Goal: Check status: Check status

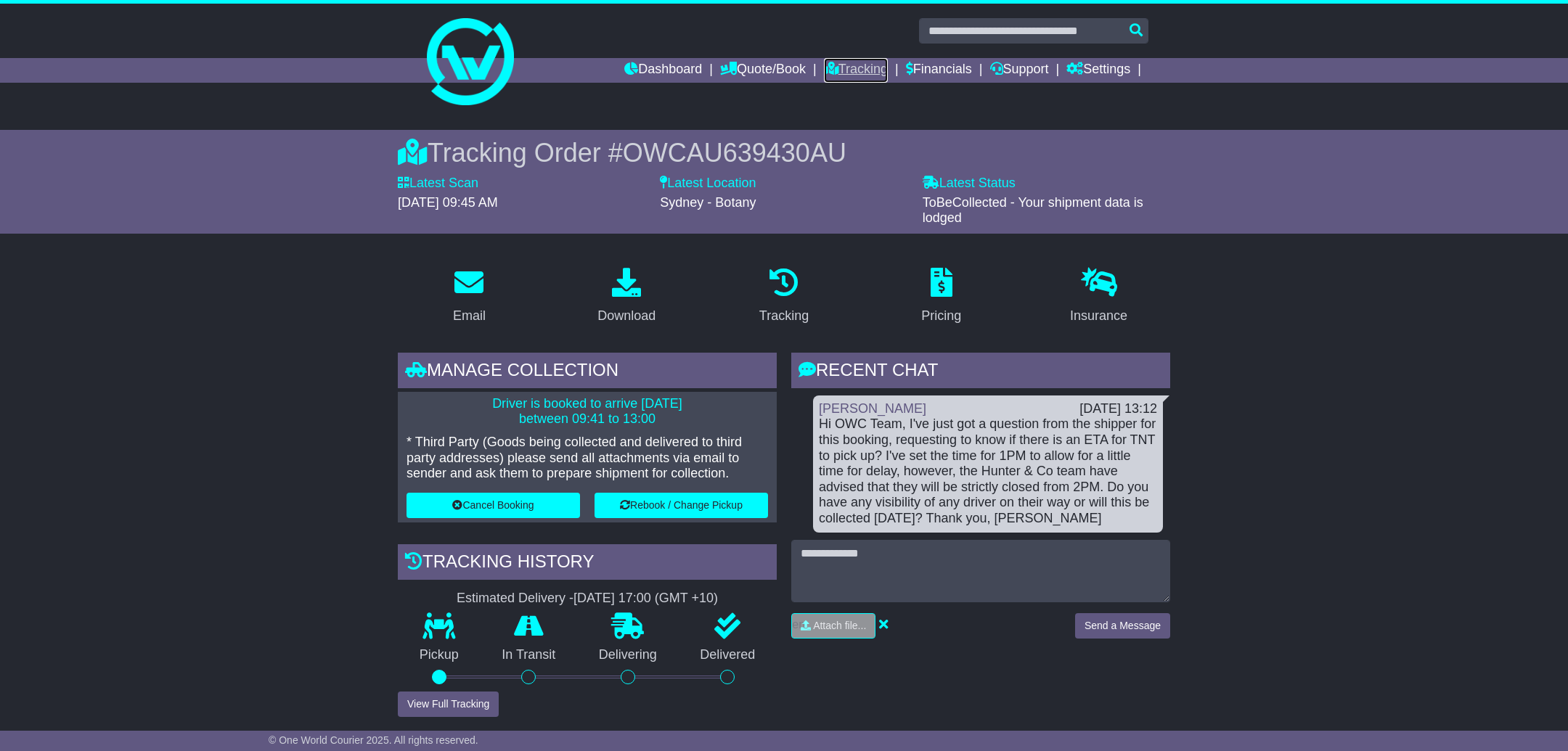
click at [856, 70] on link "Tracking" at bounding box center [856, 70] width 64 height 25
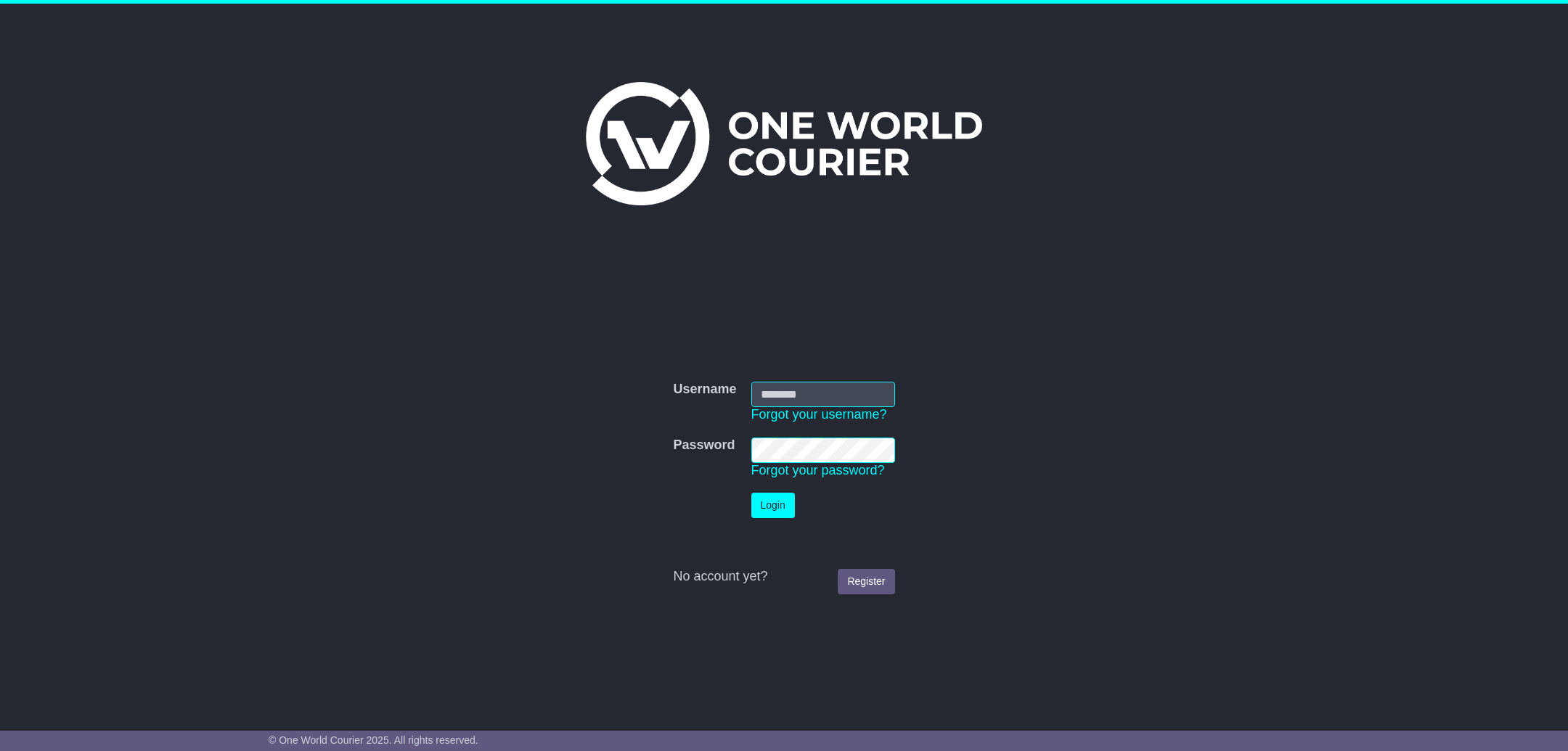
type input "**********"
click at [774, 515] on button "Login" at bounding box center [773, 505] width 44 height 26
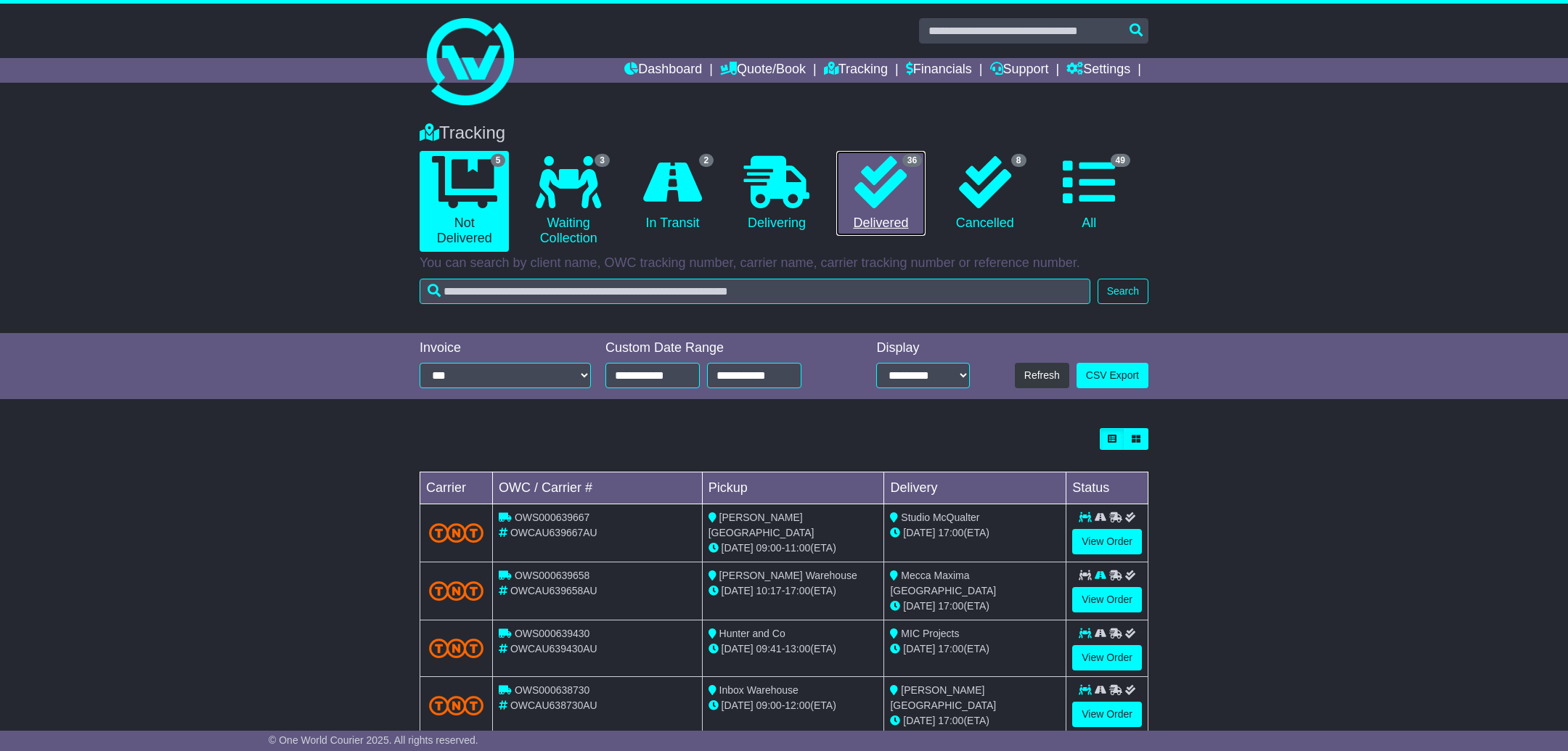
click at [882, 176] on icon at bounding box center [880, 182] width 52 height 52
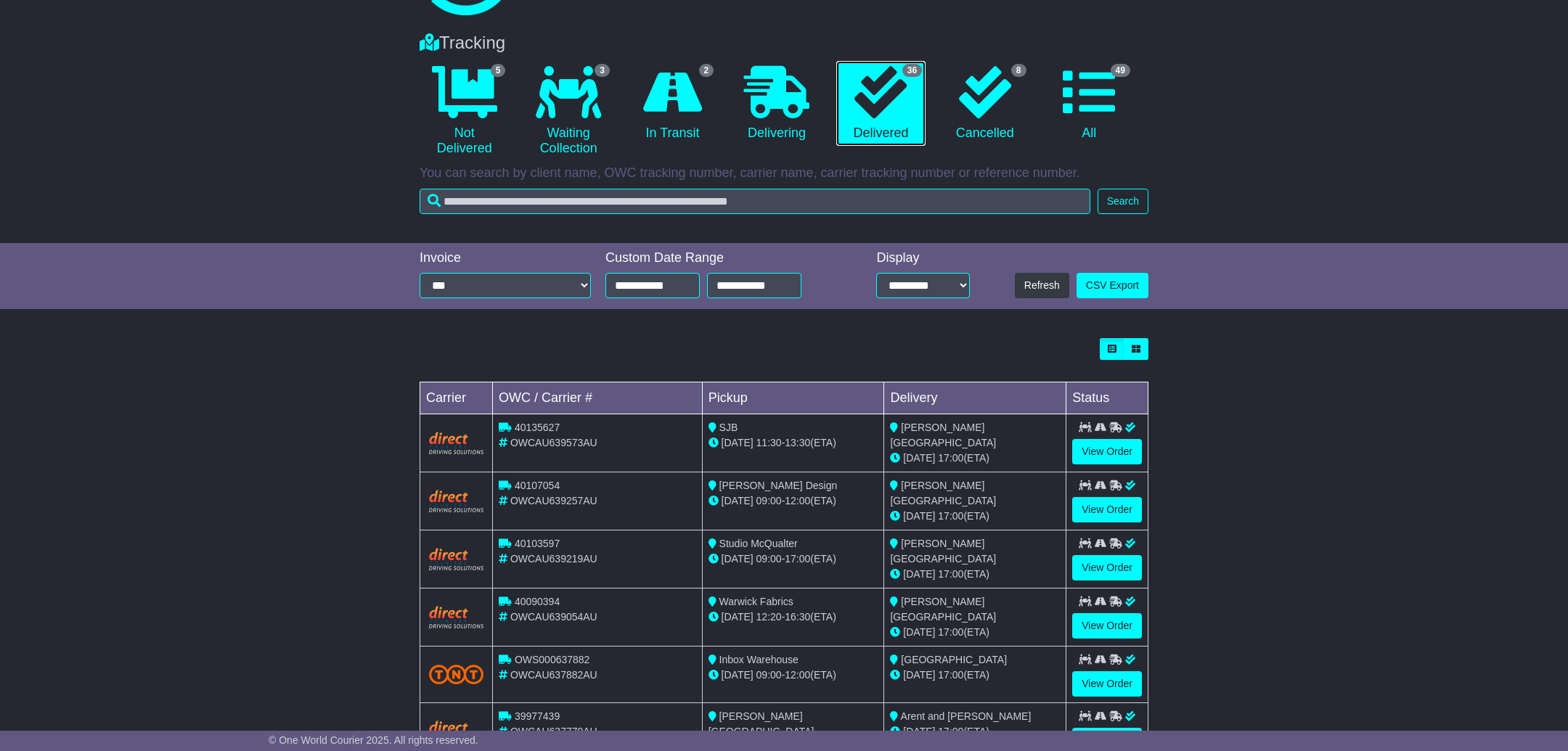
scroll to position [315, 0]
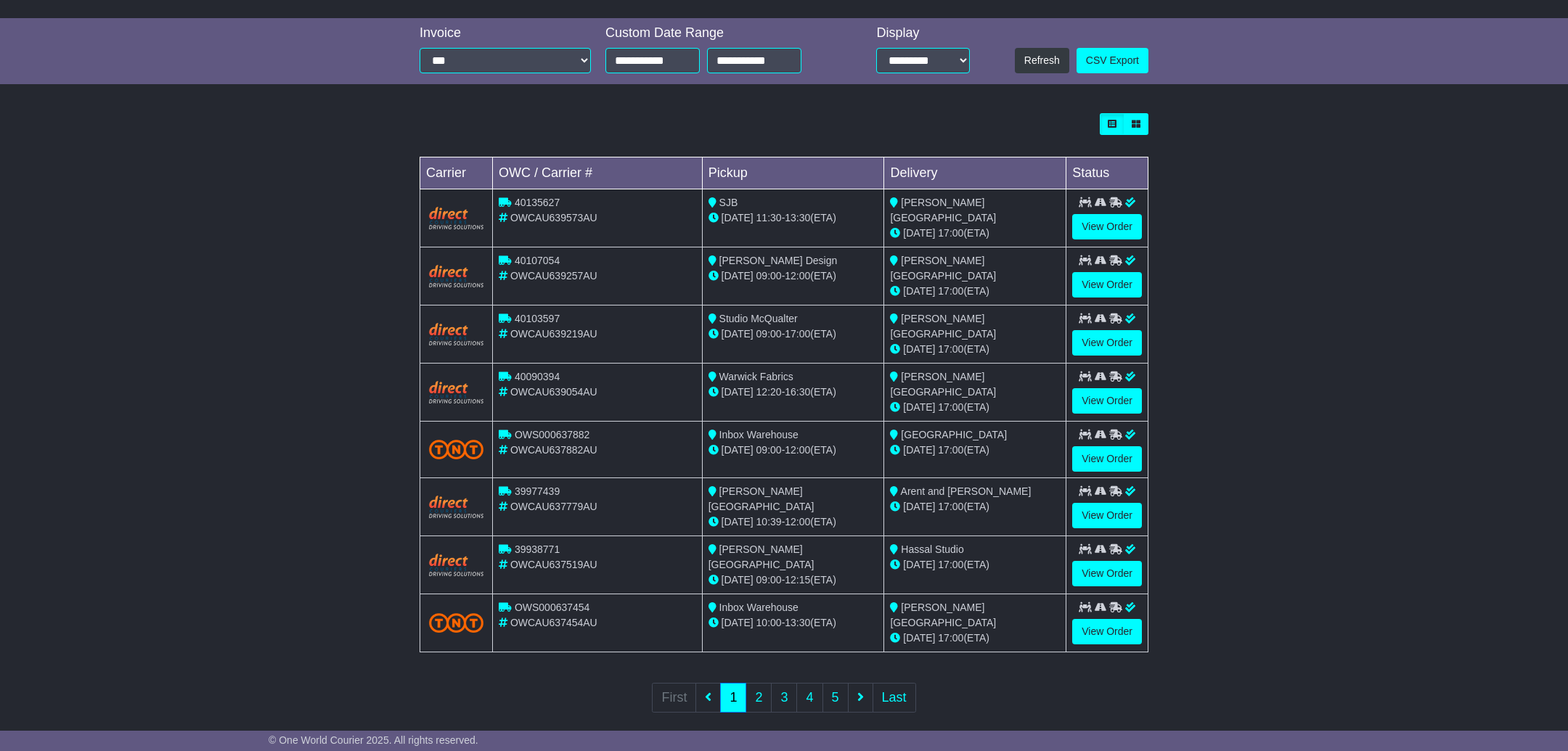
click at [1305, 366] on div "Loading... No bookings found Carrier OWC / Carrier # Pickup Delivery Status 401…" at bounding box center [784, 423] width 1568 height 634
click at [1229, 450] on div "Loading... No bookings found Carrier OWC / Carrier # Pickup Delivery Status 401…" at bounding box center [784, 423] width 1568 height 634
click at [1153, 540] on div "Loading... No bookings found Carrier OWC / Carrier # Pickup Delivery Status 401…" at bounding box center [784, 423] width 744 height 634
click at [1105, 451] on link "View Order" at bounding box center [1107, 459] width 70 height 26
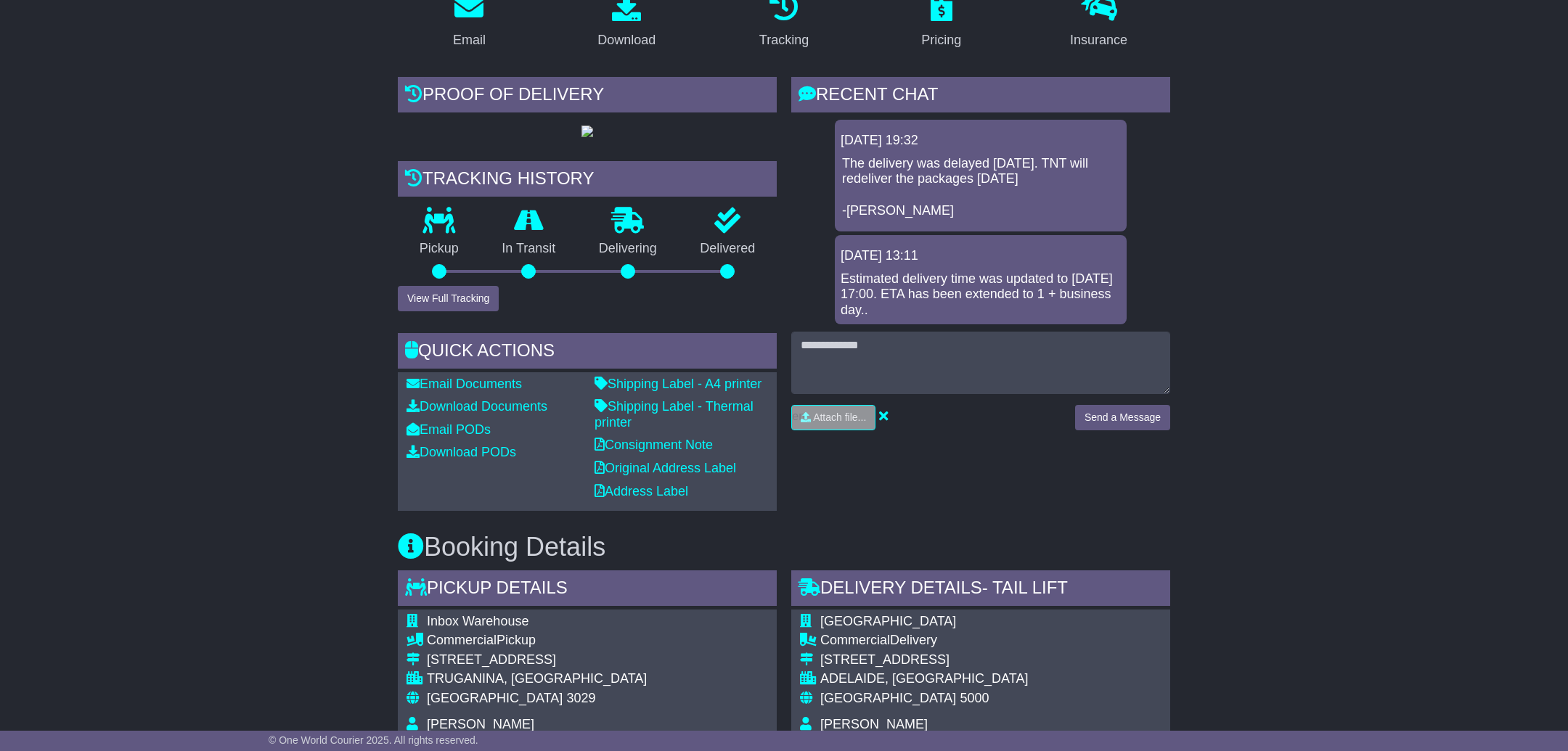
scroll to position [272, 0]
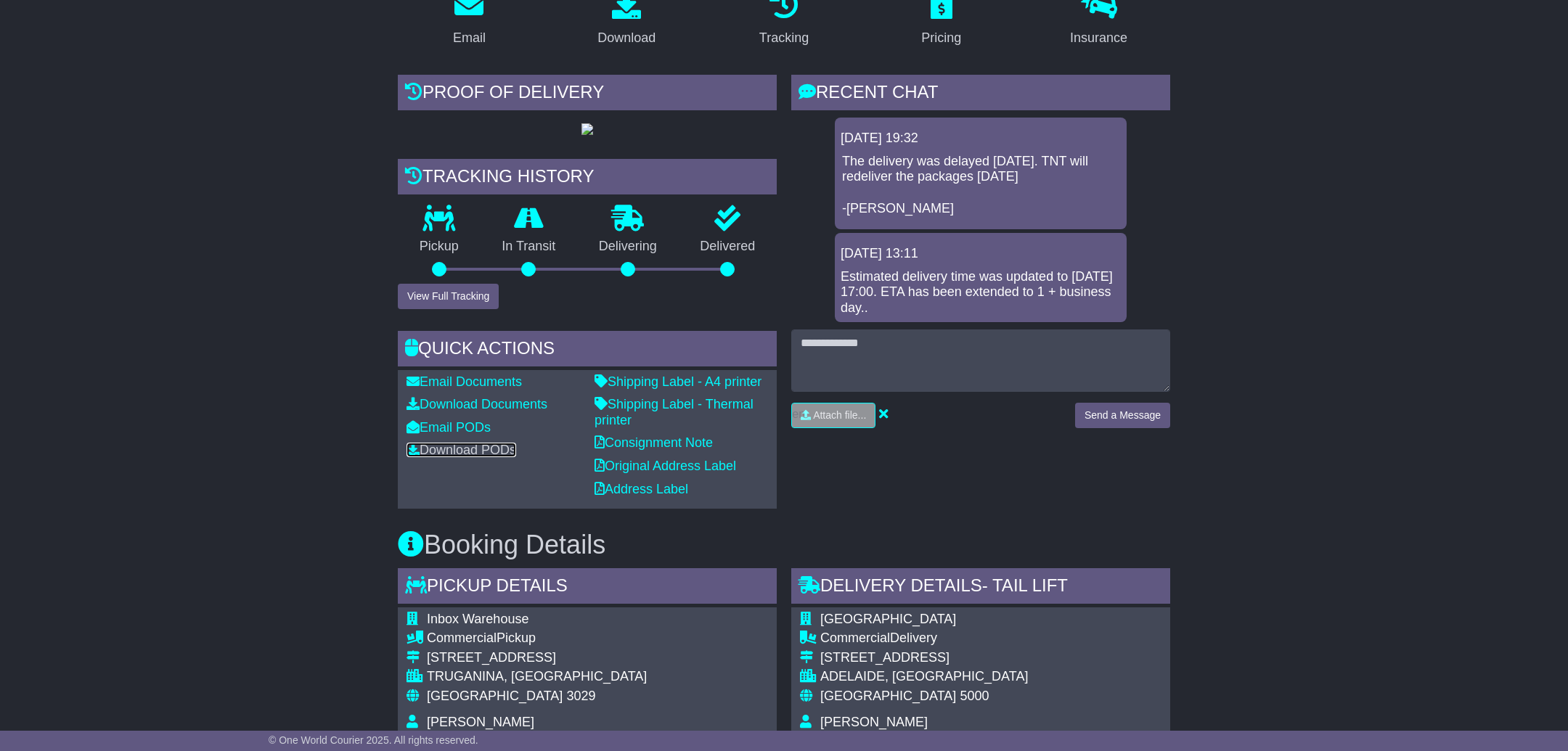
click at [469, 457] on link "Download PODs" at bounding box center [462, 449] width 110 height 14
click at [1401, 291] on div "Email Download Tracking Pricing Insurance" at bounding box center [784, 758] width 1568 height 1562
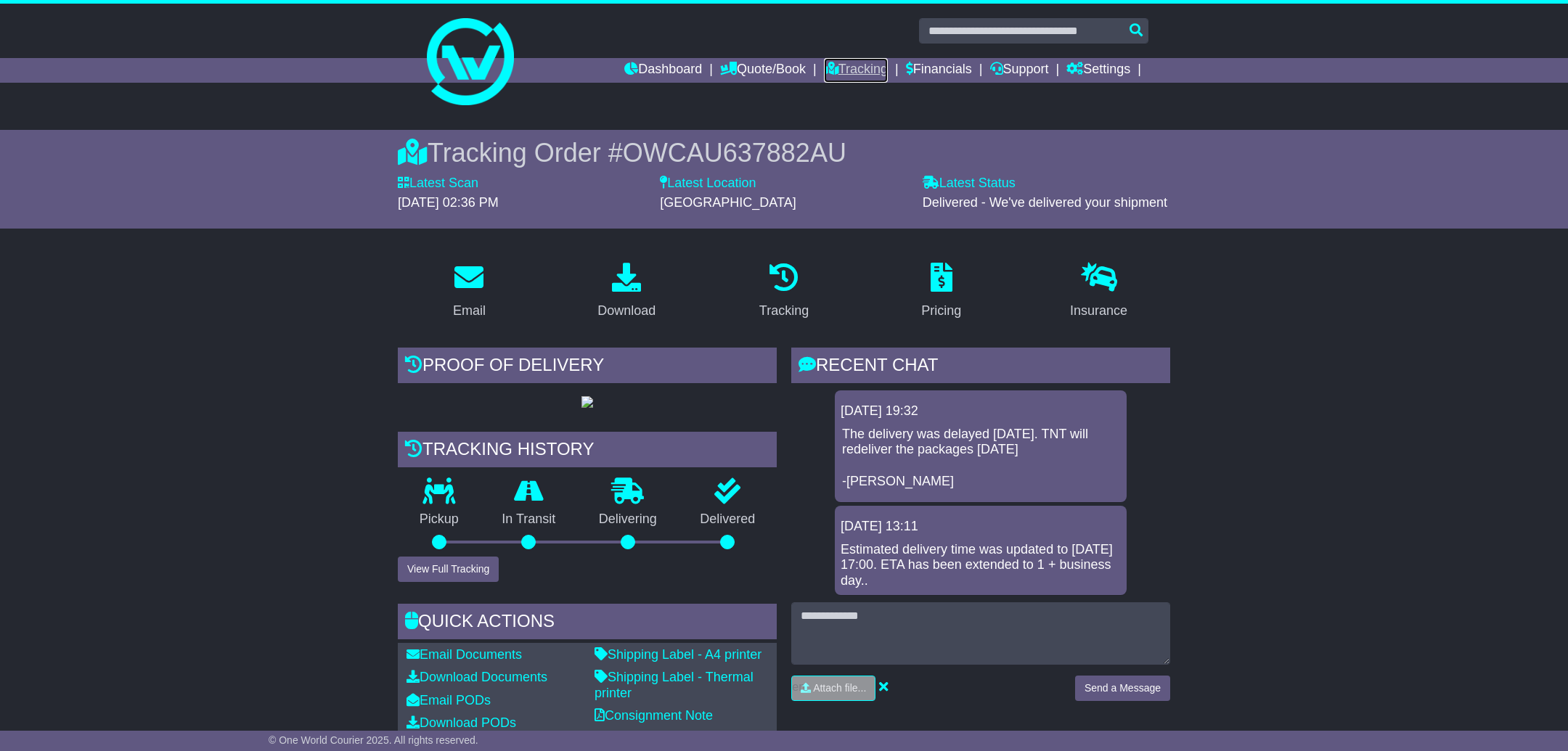
click at [851, 75] on link "Tracking" at bounding box center [856, 70] width 64 height 25
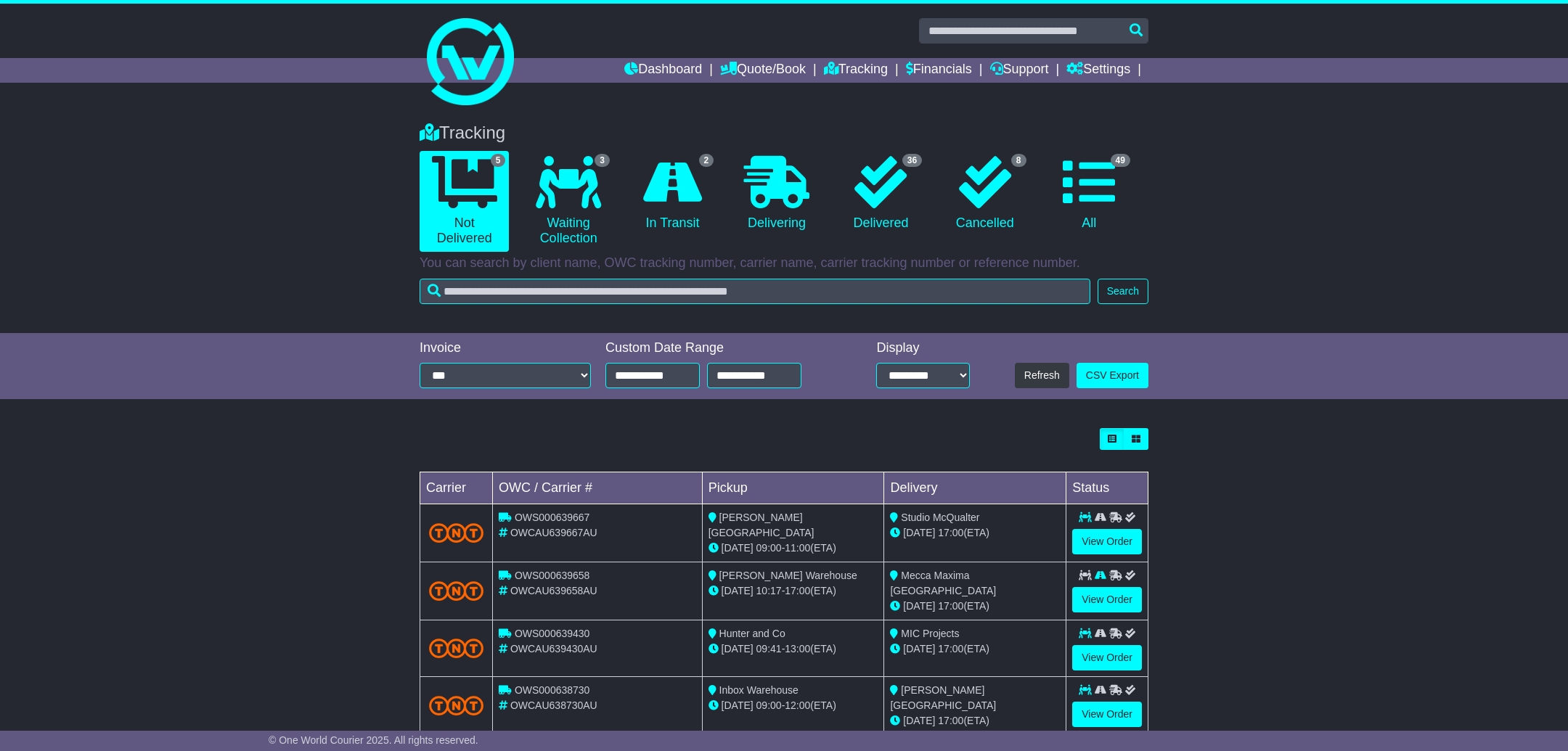
scroll to position [83, 0]
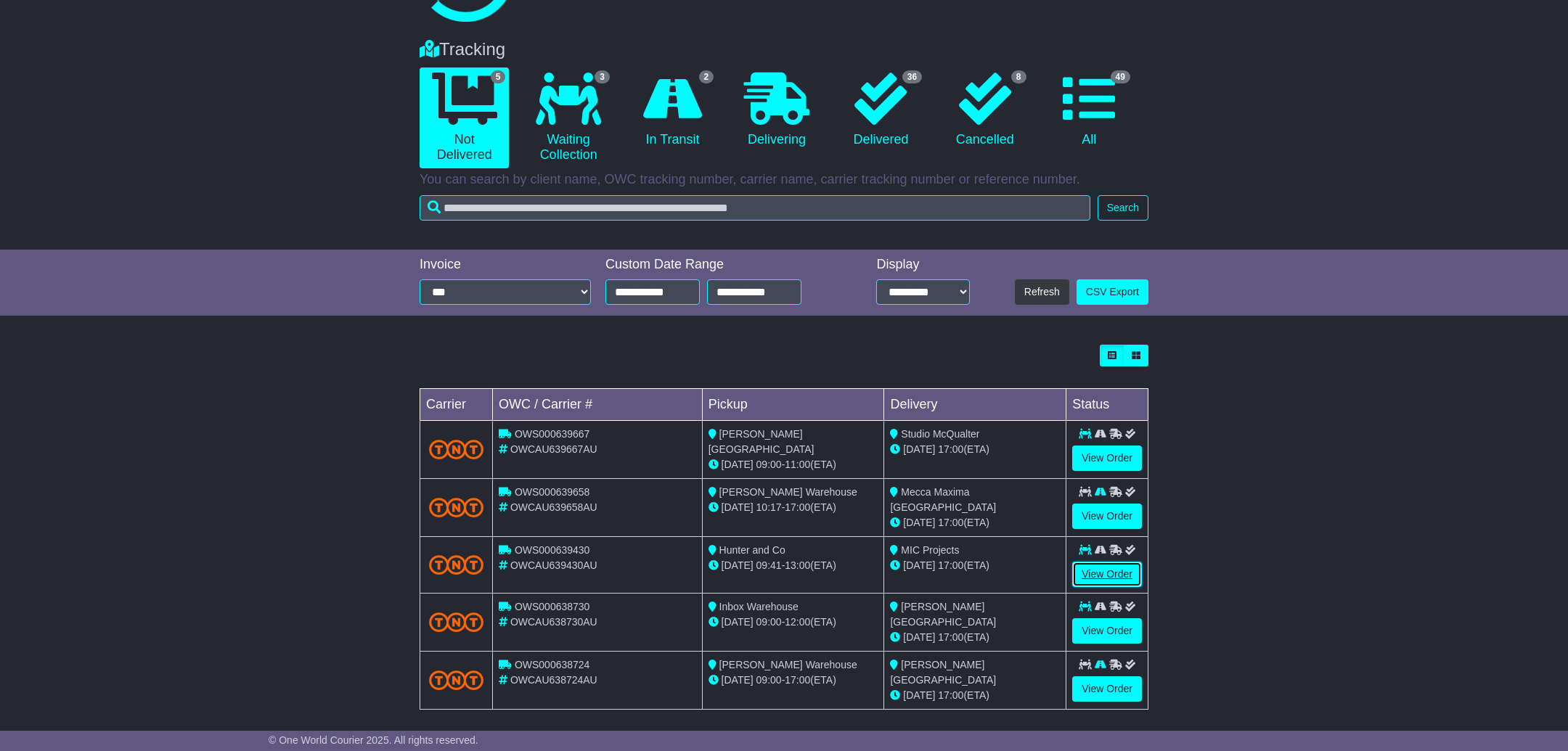
click at [1136, 579] on link "View Order" at bounding box center [1107, 574] width 70 height 26
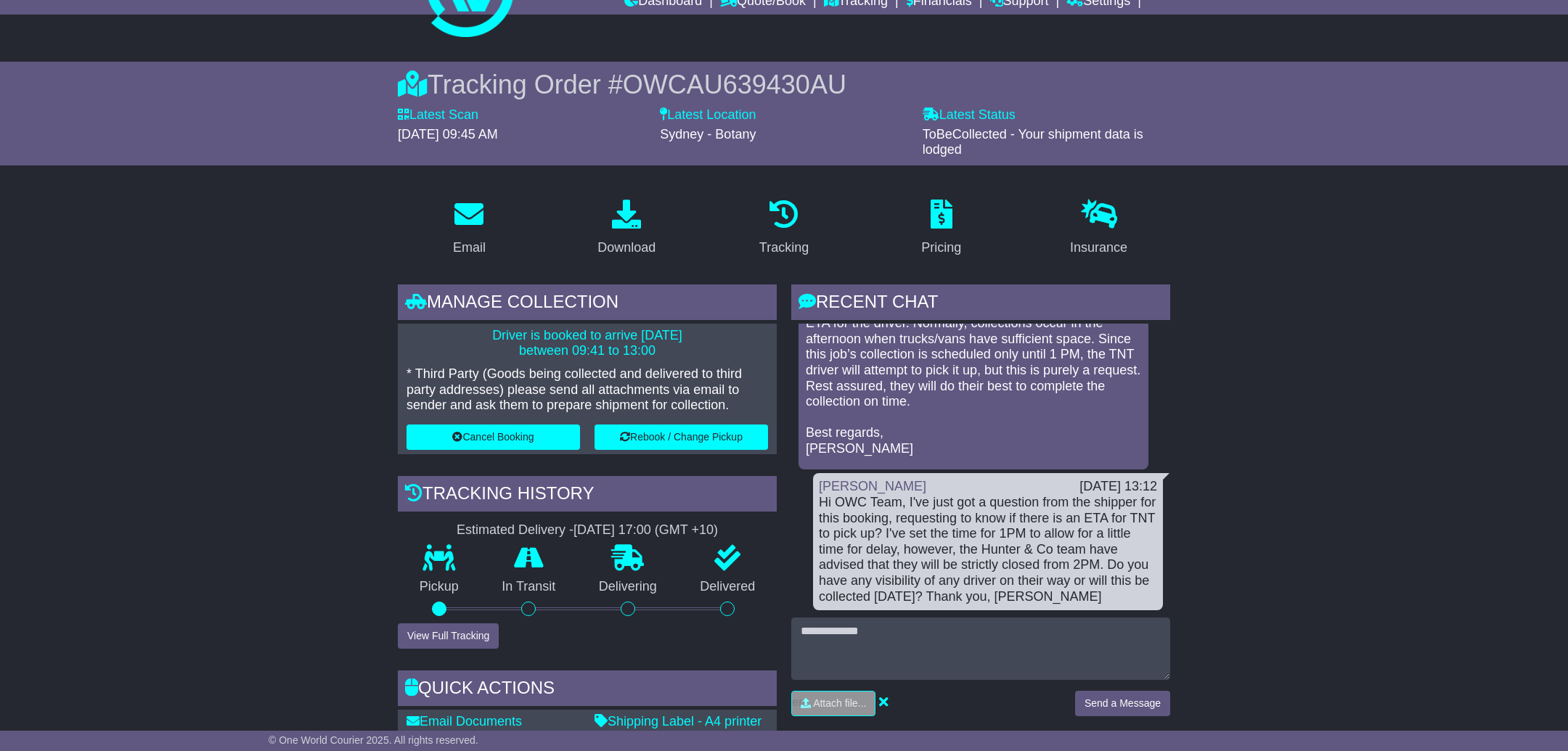
scroll to position [188, 0]
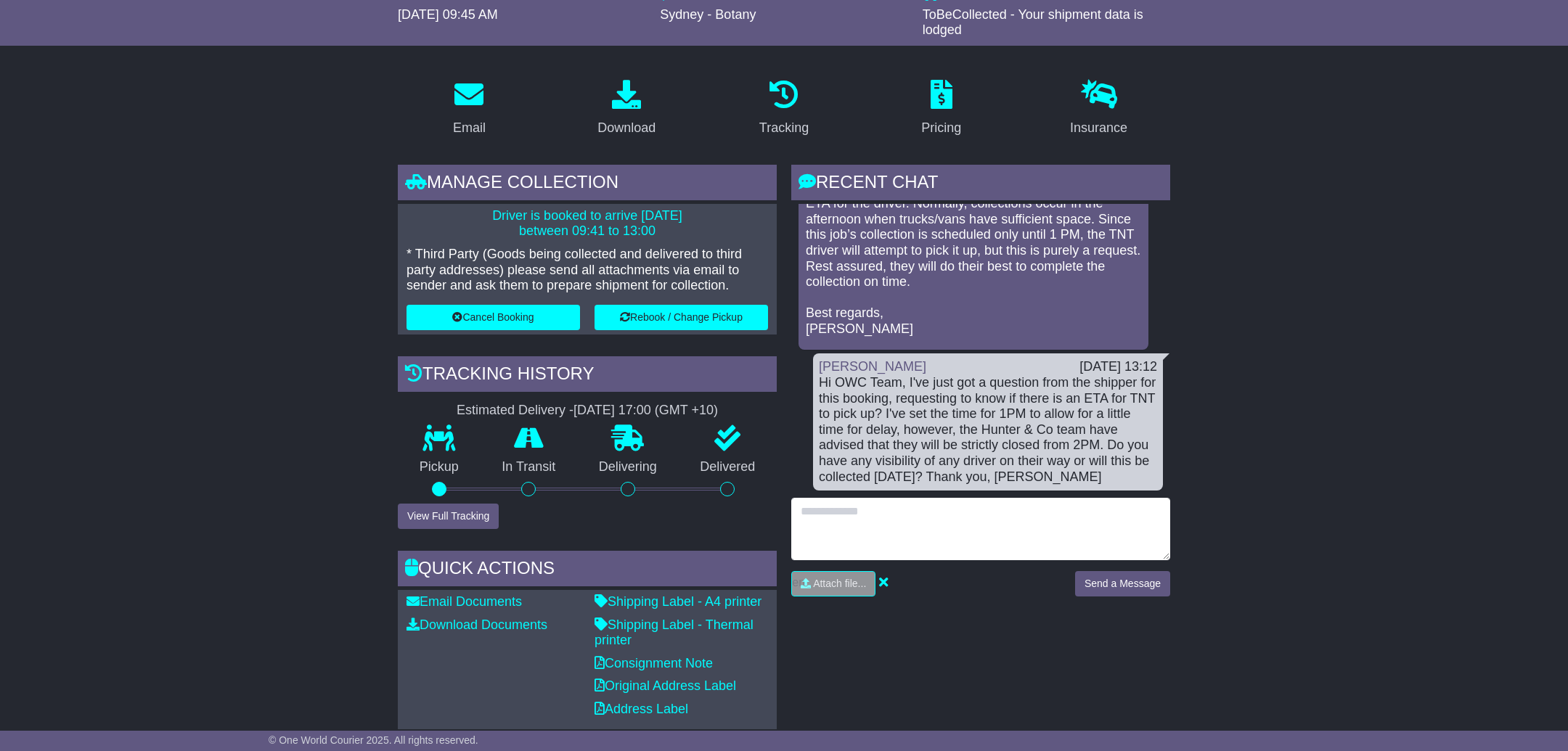
click at [1005, 516] on textarea at bounding box center [980, 529] width 379 height 62
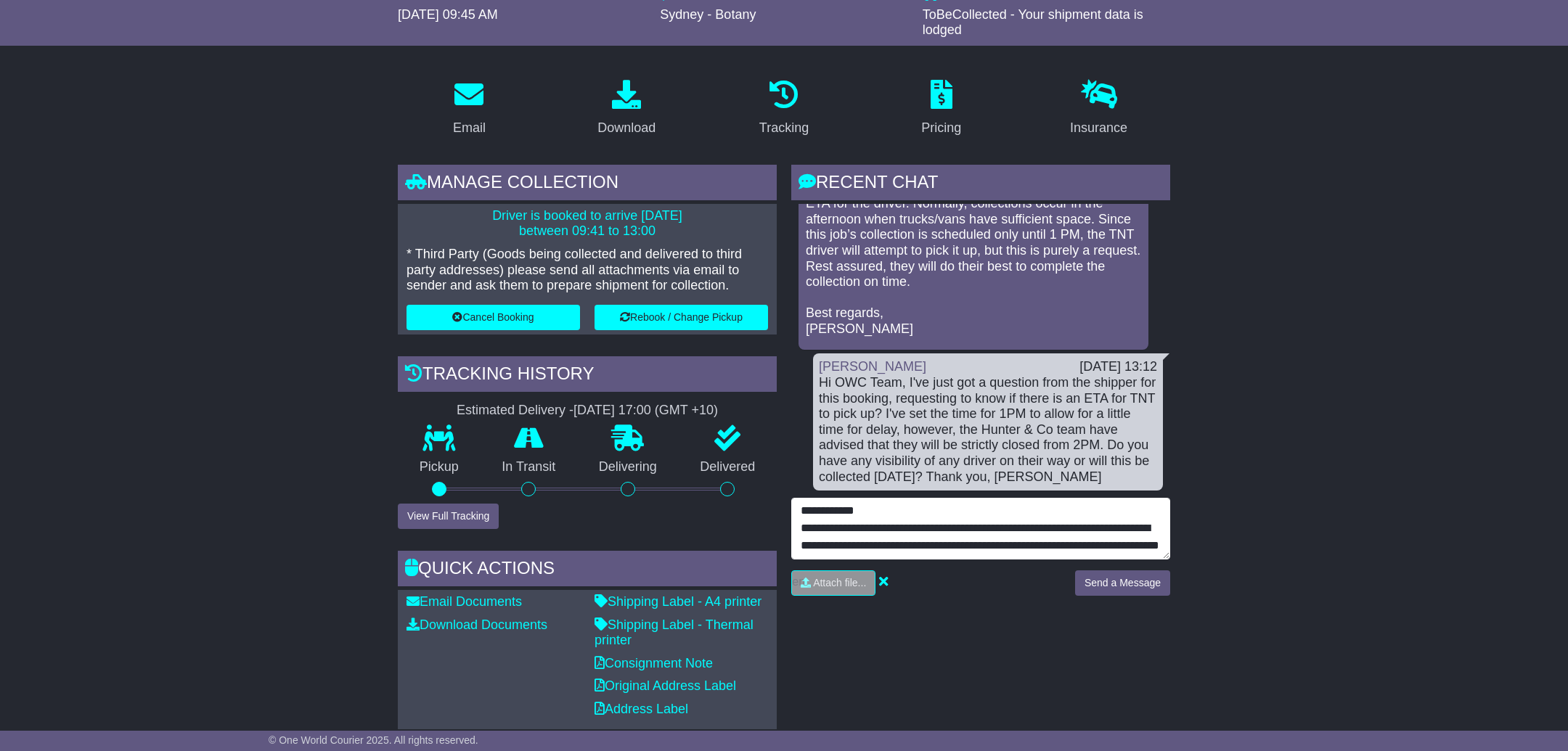
scroll to position [35, 0]
type textarea "**********"
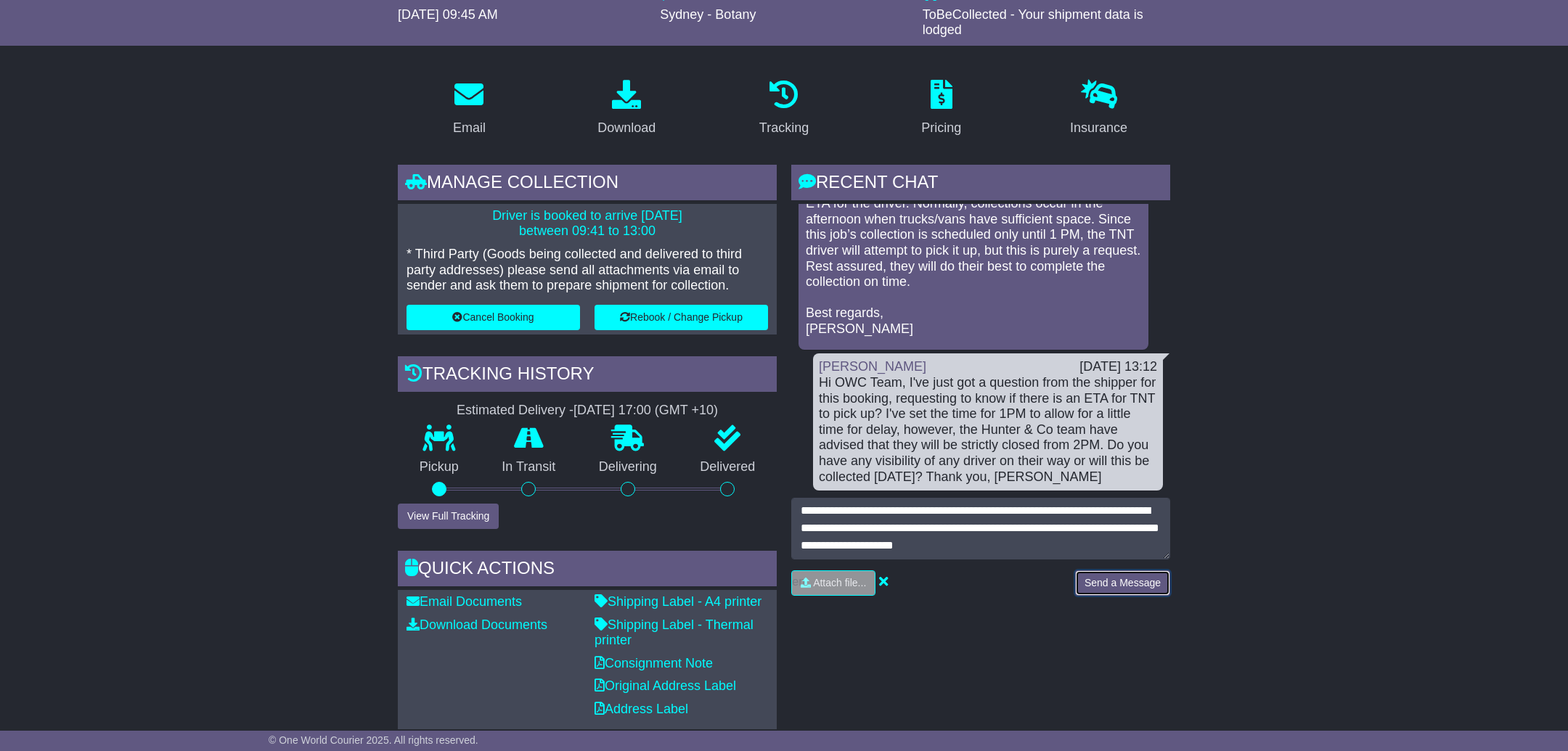
click at [1121, 574] on button "Send a Message" at bounding box center [1122, 583] width 95 height 26
